Goal: Task Accomplishment & Management: Manage account settings

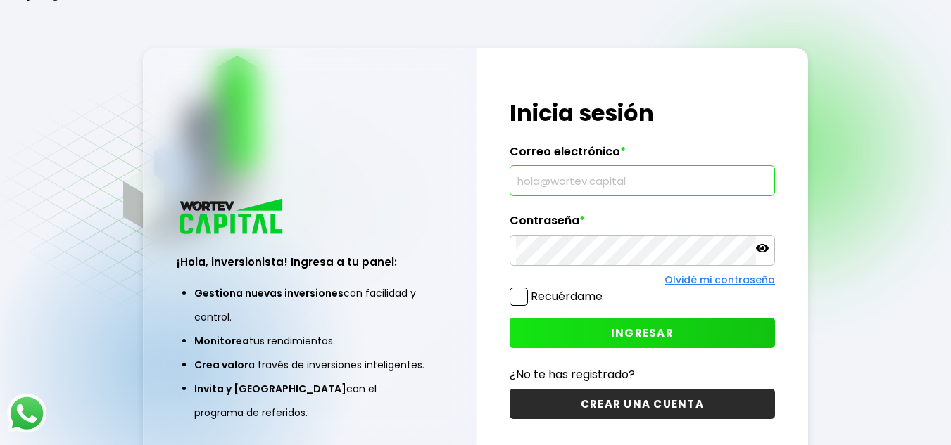
click at [561, 181] on input "text" at bounding box center [642, 181] width 253 height 30
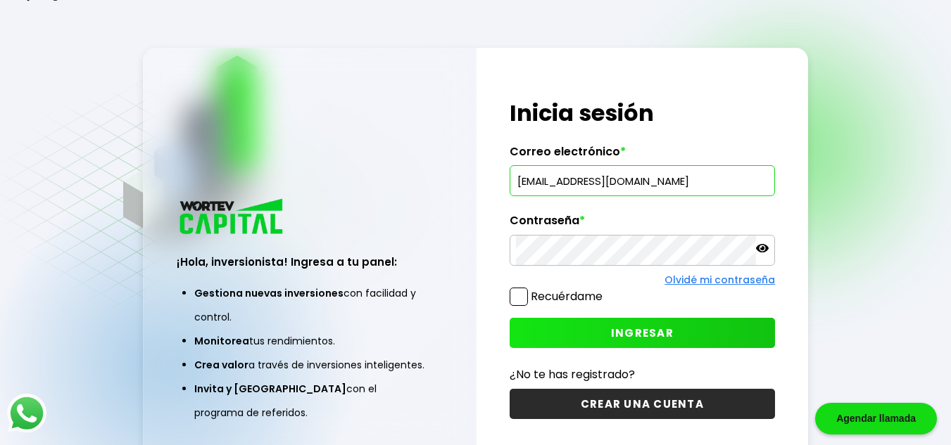
type input "[EMAIL_ADDRESS][DOMAIN_NAME]"
click at [521, 298] on span at bounding box center [518, 297] width 18 height 18
click at [605, 290] on input "Recuérdame" at bounding box center [605, 290] width 0 height 0
click at [765, 248] on icon at bounding box center [762, 248] width 13 height 13
click at [599, 334] on button "INGRESAR" at bounding box center [642, 333] width 266 height 30
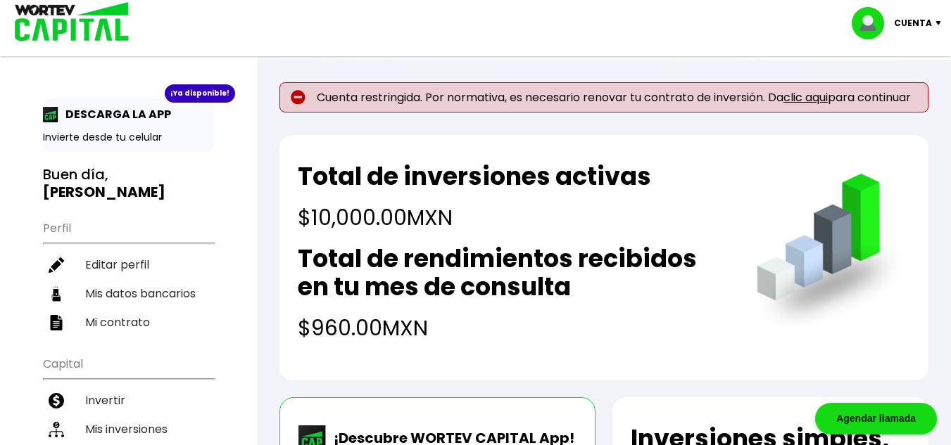
click at [809, 94] on link "clic aqui" at bounding box center [805, 97] width 44 height 16
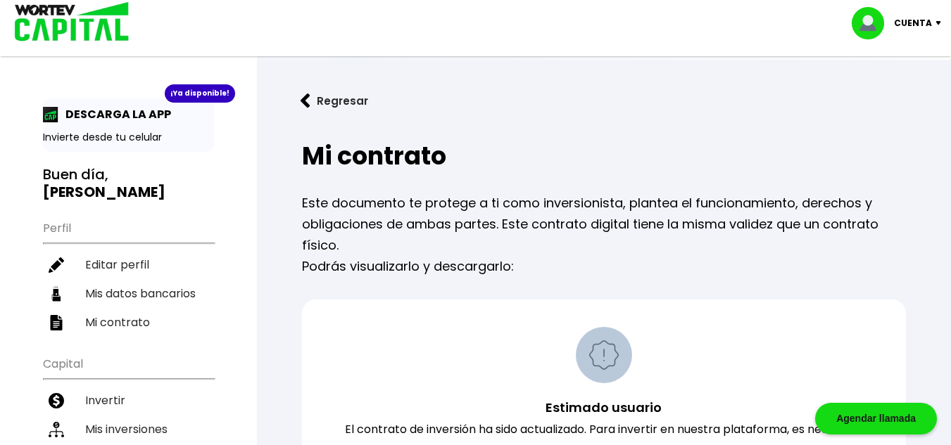
click at [930, 18] on p "Cuenta" at bounding box center [913, 23] width 38 height 21
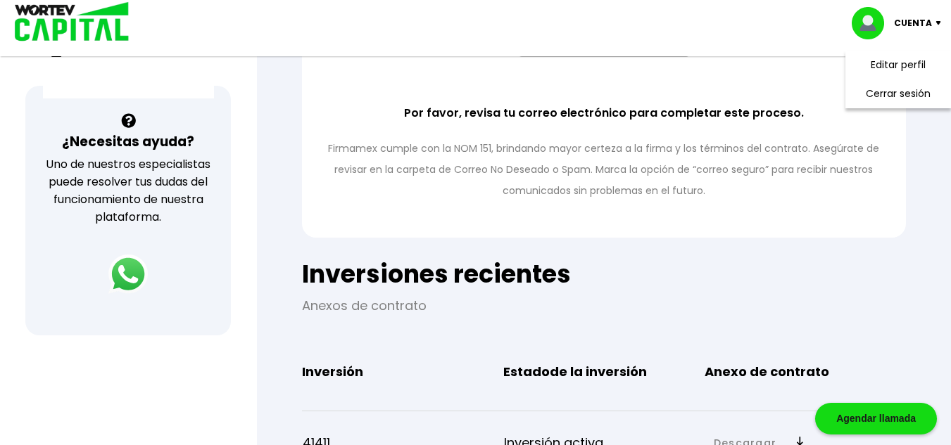
scroll to position [422, 0]
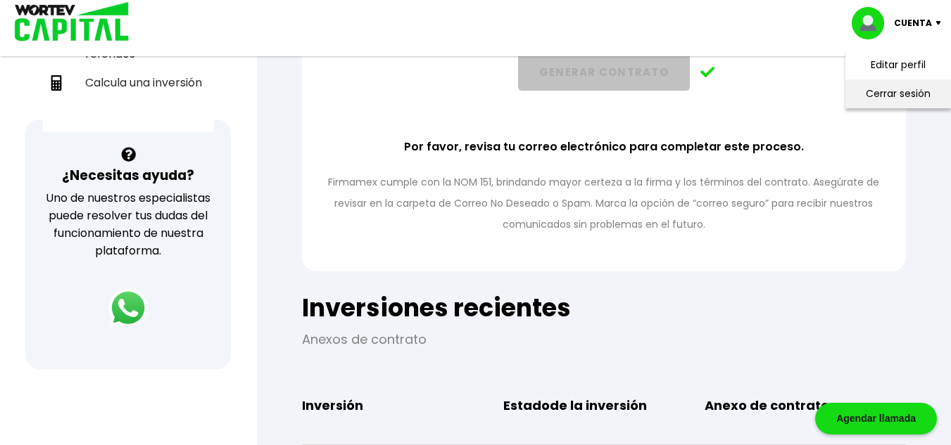
click at [907, 87] on li "Cerrar sesión" at bounding box center [898, 94] width 113 height 29
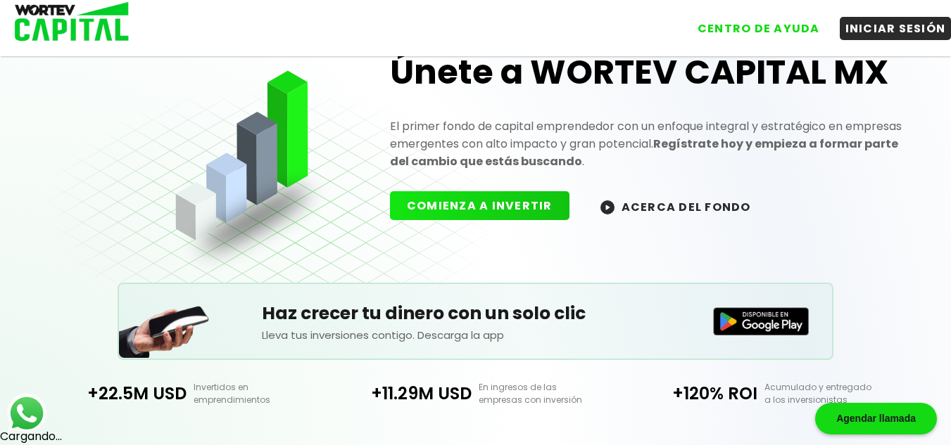
scroll to position [422, 0]
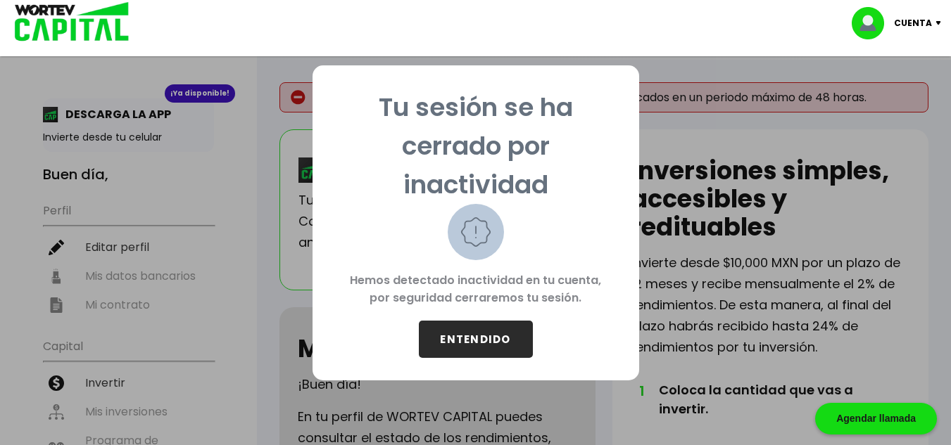
click at [489, 345] on button "ENTENDIDO" at bounding box center [476, 339] width 114 height 37
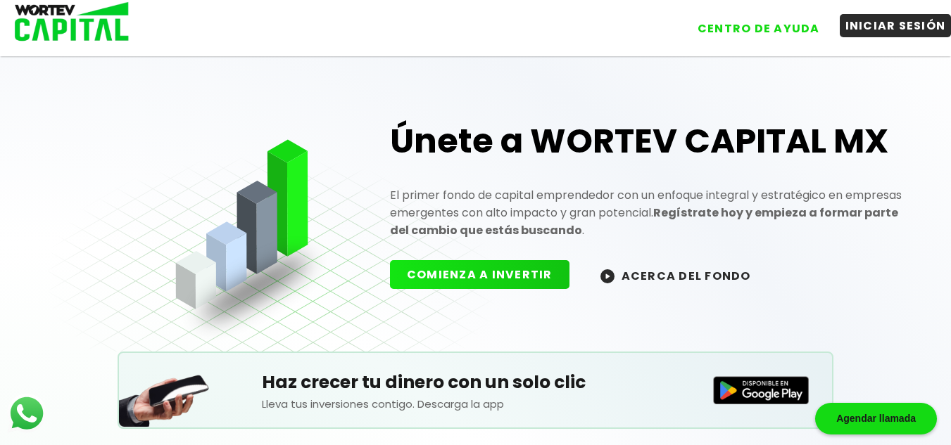
click at [873, 25] on button "INICIAR SESIÓN" at bounding box center [896, 25] width 112 height 23
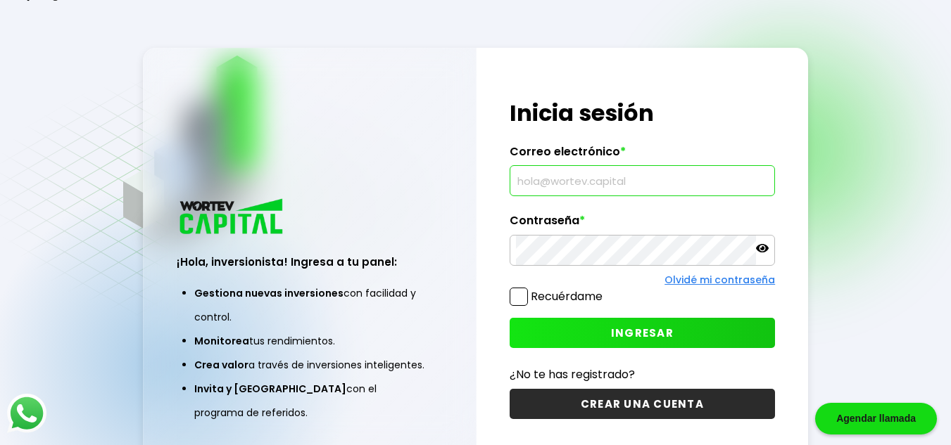
click at [557, 181] on input "text" at bounding box center [642, 181] width 253 height 30
type input "M"
type input "[EMAIL_ADDRESS][DOMAIN_NAME]"
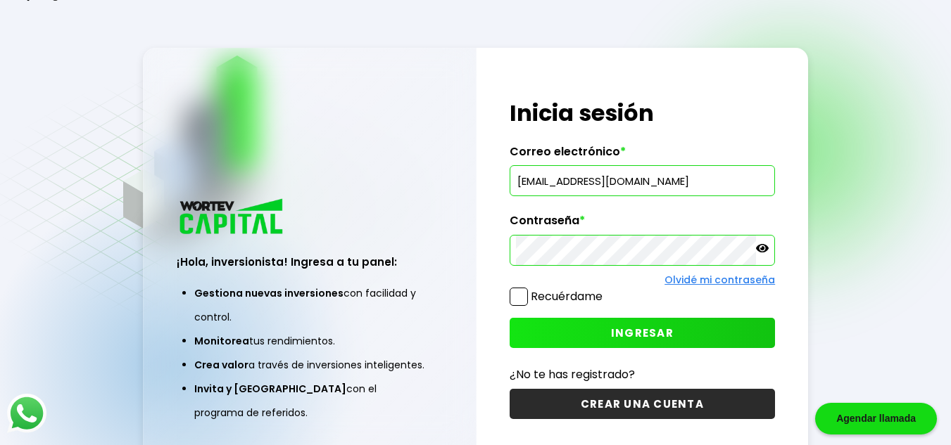
click at [767, 244] on icon at bounding box center [762, 248] width 13 height 13
click at [516, 300] on span at bounding box center [518, 297] width 18 height 18
click at [605, 290] on input "Recuérdame" at bounding box center [605, 290] width 0 height 0
click at [516, 300] on span at bounding box center [518, 297] width 18 height 18
click at [605, 290] on input "Recuérdame" at bounding box center [605, 290] width 0 height 0
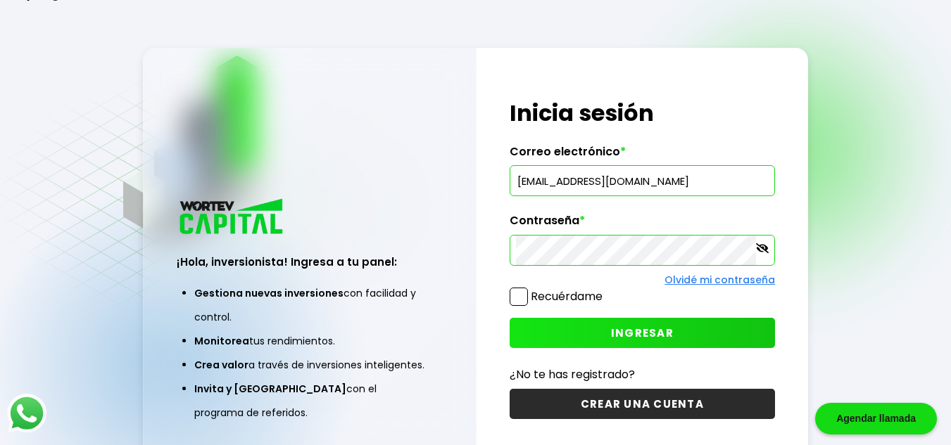
click at [540, 325] on button "INGRESAR" at bounding box center [642, 333] width 266 height 30
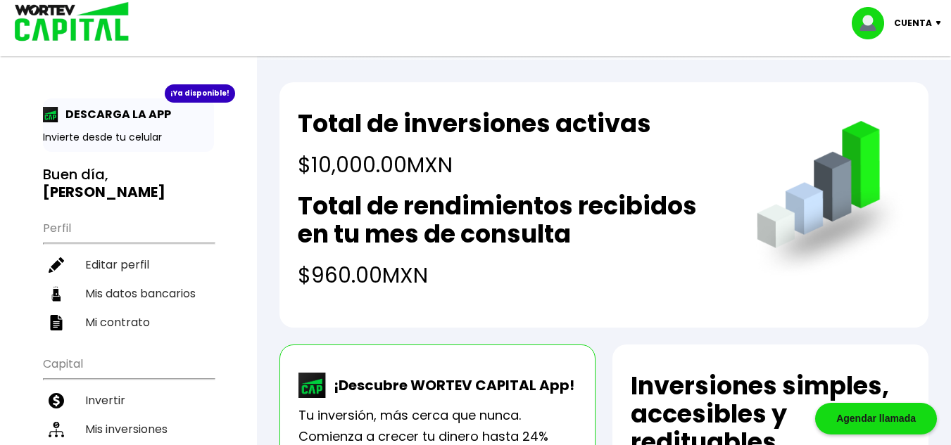
click at [898, 19] on p "Cuenta" at bounding box center [913, 23] width 38 height 21
click at [518, 210] on h2 "Total de rendimientos recibidos en tu mes de consulta" at bounding box center [513, 220] width 431 height 56
click at [427, 144] on div "Total de inversiones activas $10,000.00 MXN" at bounding box center [474, 145] width 353 height 71
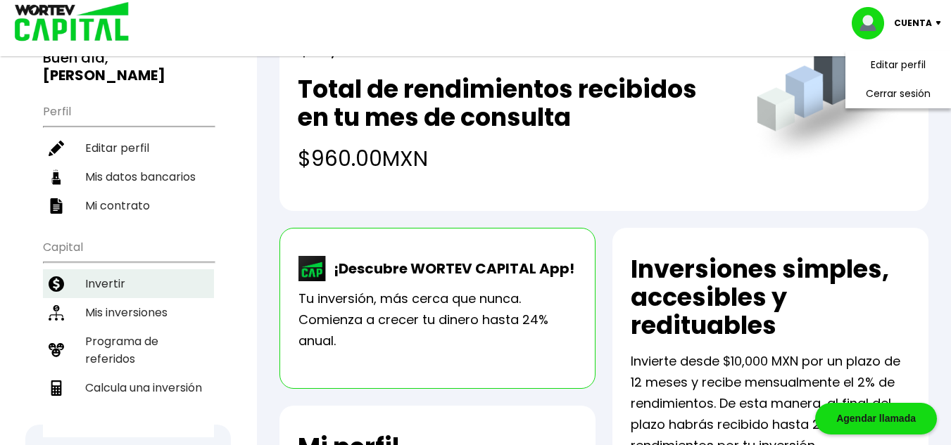
scroll to position [141, 0]
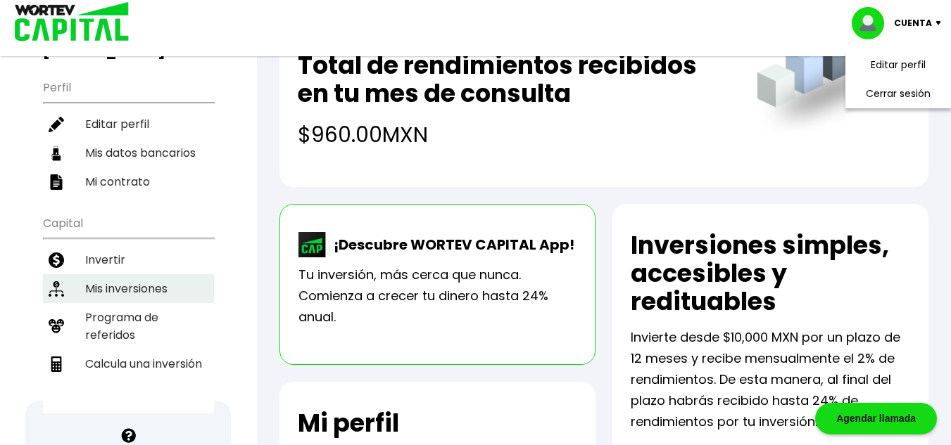
click at [141, 274] on li "Mis inversiones" at bounding box center [128, 288] width 171 height 29
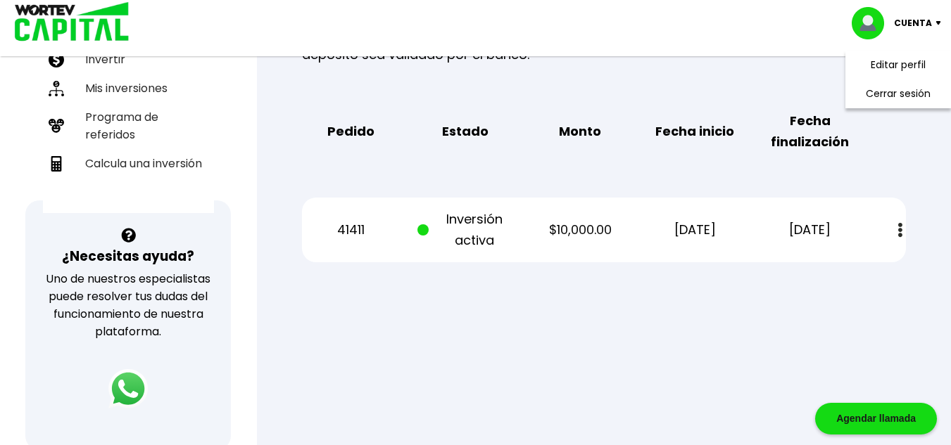
scroll to position [352, 0]
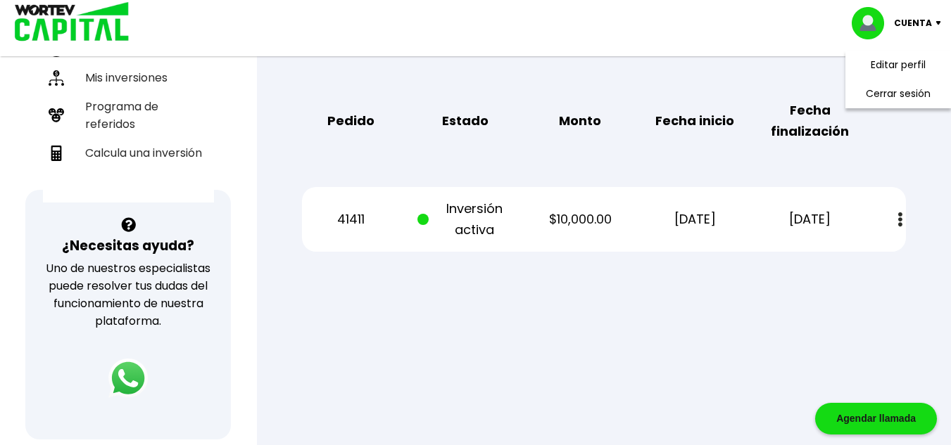
click at [450, 198] on p "Inversión activa" at bounding box center [465, 219] width 96 height 42
drag, startPoint x: 879, startPoint y: 195, endPoint x: 915, endPoint y: 194, distance: 35.9
click at [882, 205] on div "Estado de cuenta" at bounding box center [890, 220] width 30 height 30
click at [897, 205] on button at bounding box center [900, 220] width 20 height 30
click at [786, 249] on link "Estado de cuenta" at bounding box center [803, 258] width 99 height 18
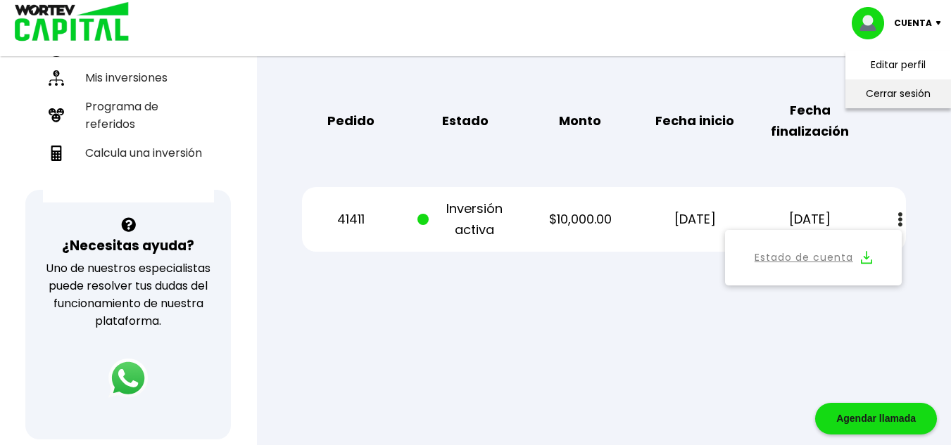
click at [891, 103] on li "Cerrar sesión" at bounding box center [898, 94] width 113 height 29
